Goal: Transaction & Acquisition: Obtain resource

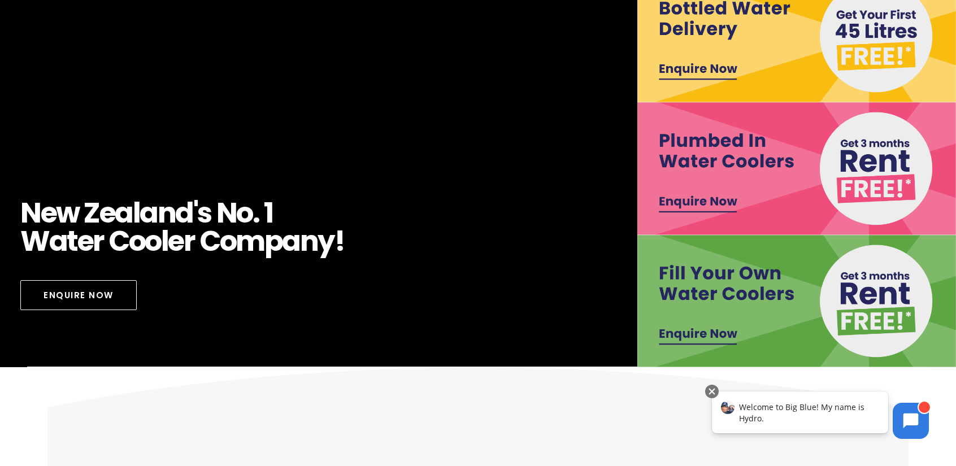
scroll to position [227, 0]
click at [739, 158] on img at bounding box center [797, 168] width 319 height 132
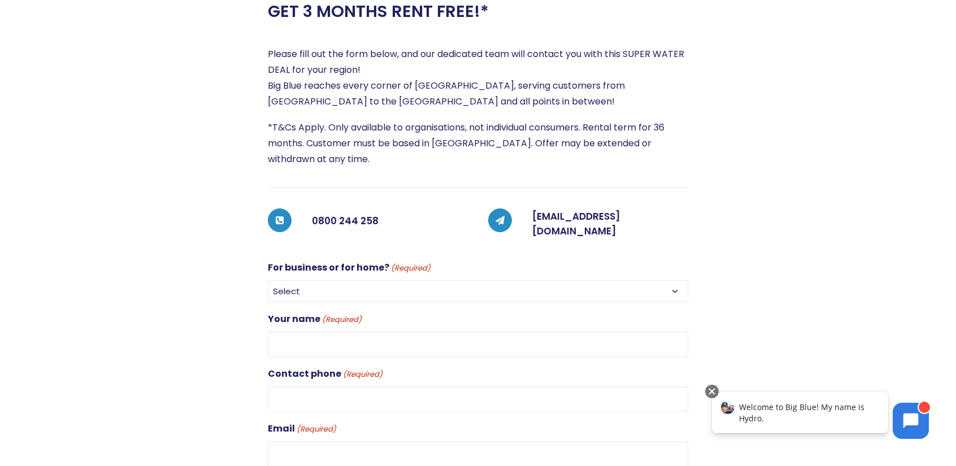
click at [402, 289] on div "GET 3 MONTHS RENT FREE!* Please fill out the form below, and our dedicated team…" at bounding box center [478, 282] width 956 height 952
click at [404, 284] on div "GET 3 MONTHS RENT FREE!* Please fill out the form below, and our dedicated team…" at bounding box center [478, 282] width 956 height 952
click at [673, 283] on select "Select For Business For Home" at bounding box center [478, 292] width 421 height 22
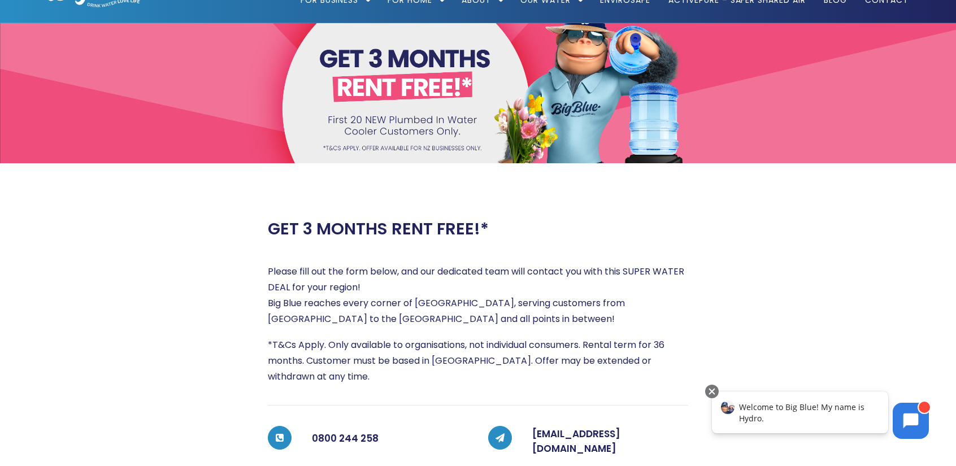
scroll to position [0, 0]
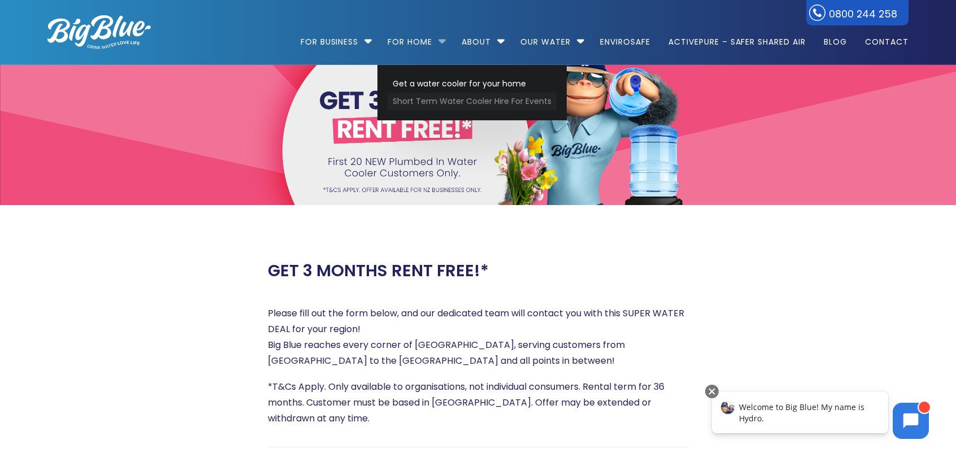
click at [409, 95] on link "Short Term Water Cooler Hire For Events" at bounding box center [472, 102] width 169 height 18
